Goal: Task Accomplishment & Management: Use online tool/utility

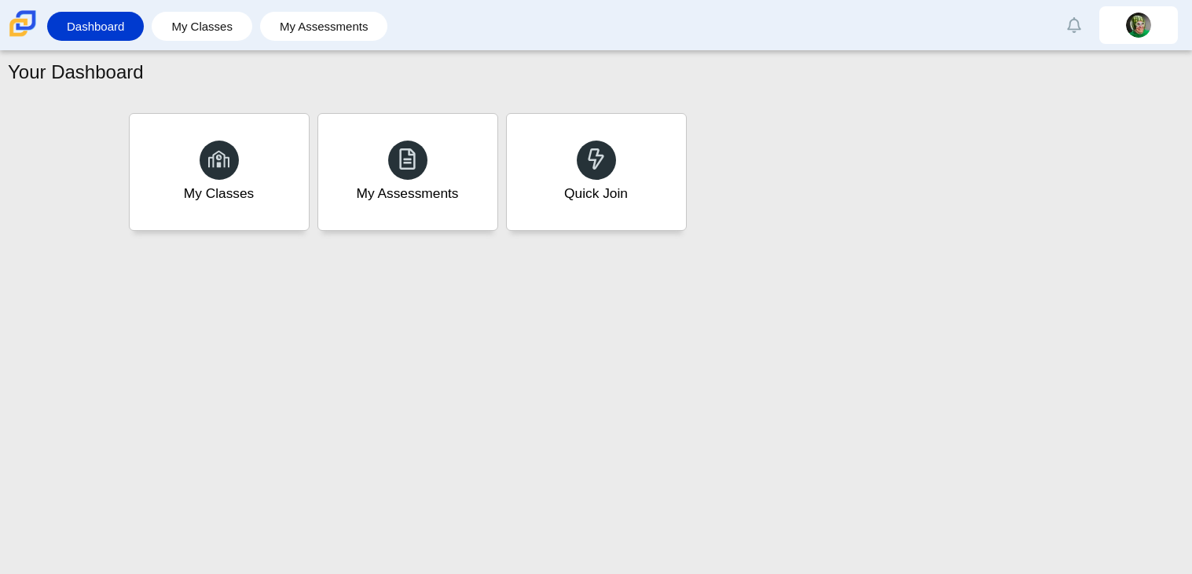
click at [863, 105] on div "My Classes My Assessments Quick Join" at bounding box center [596, 173] width 1176 height 158
click at [618, 152] on div "Quick Join" at bounding box center [596, 172] width 186 height 121
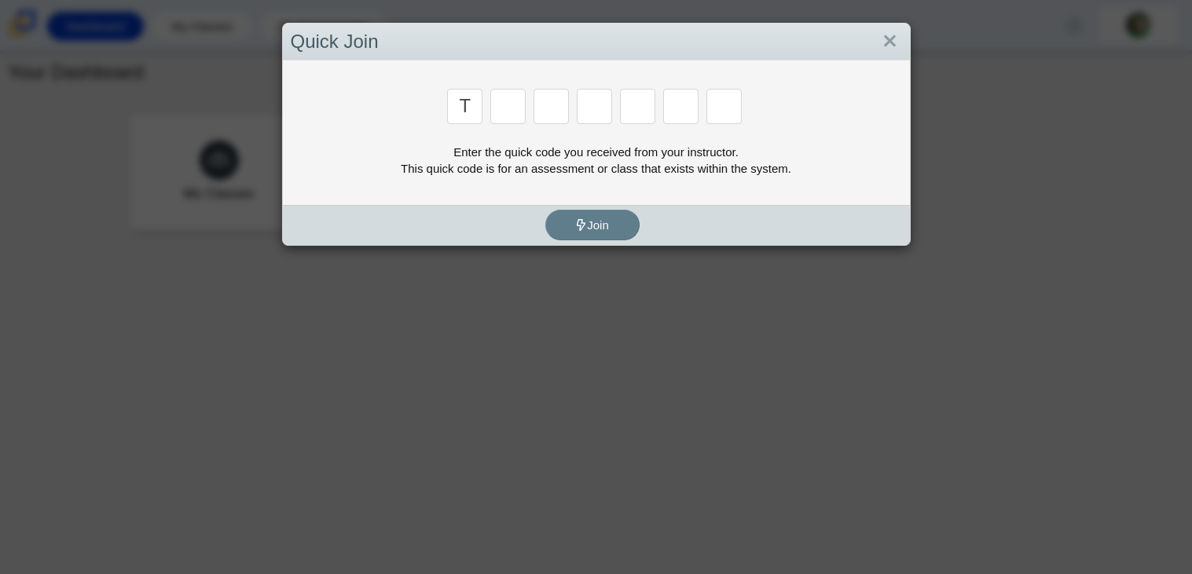
type input "t"
type input "x"
type input "7"
type input "f"
type input "s"
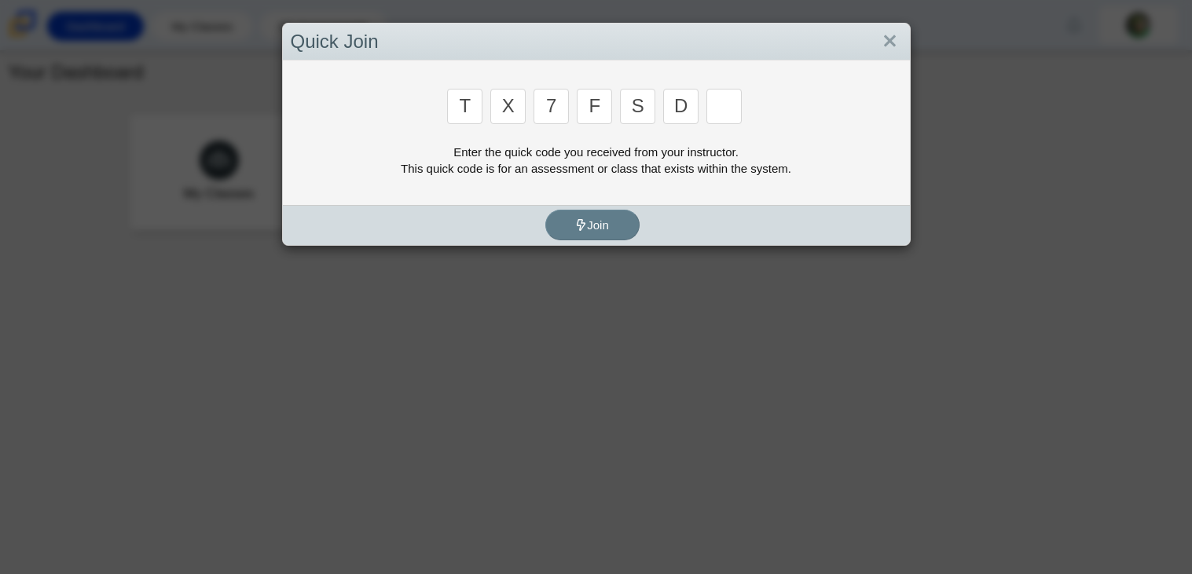
type input "d"
